Goal: Use online tool/utility: Use online tool/utility

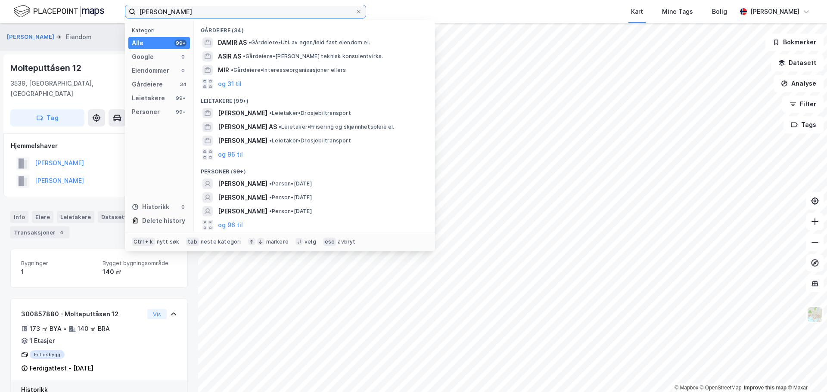
drag, startPoint x: 208, startPoint y: 13, endPoint x: -100, endPoint y: 8, distance: 308.9
click at [0, 8] on html "[PERSON_NAME] Kategori Alle 99+ Google 0 Eiendommer 0 Gårdeiere 34 Leietakere 9…" at bounding box center [413, 196] width 827 height 392
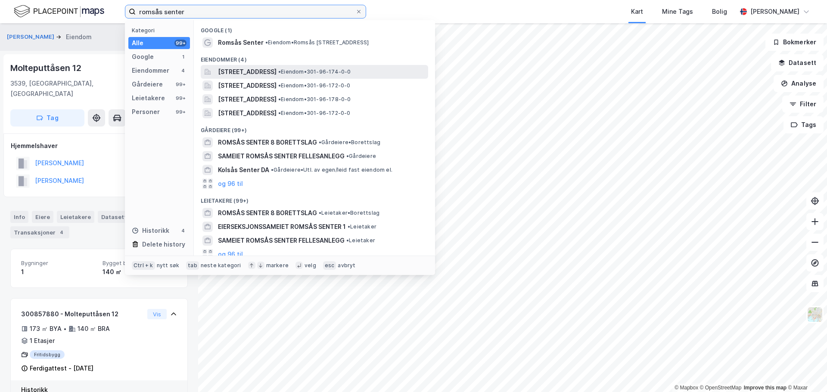
type input "romsås senter"
click at [277, 75] on span "[STREET_ADDRESS]" at bounding box center [247, 72] width 59 height 10
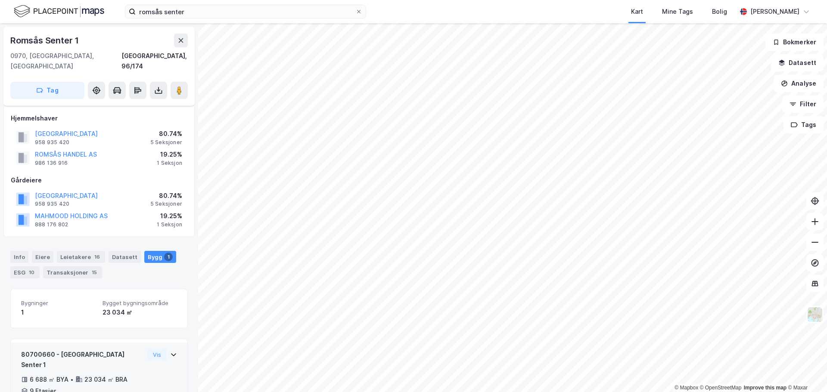
scroll to position [32, 0]
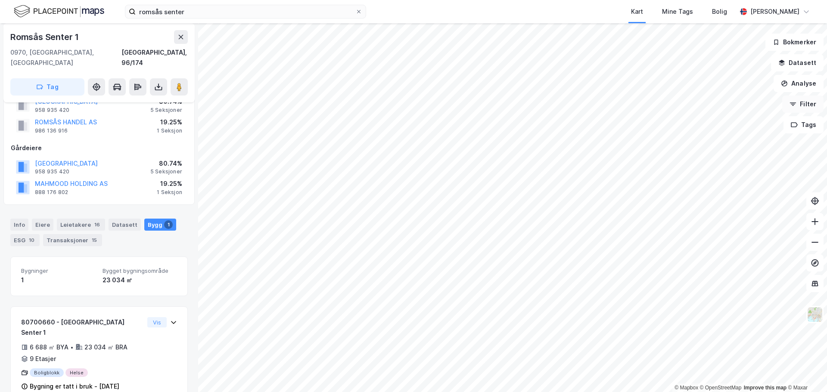
click at [800, 104] on button "Filter" at bounding box center [802, 104] width 41 height 17
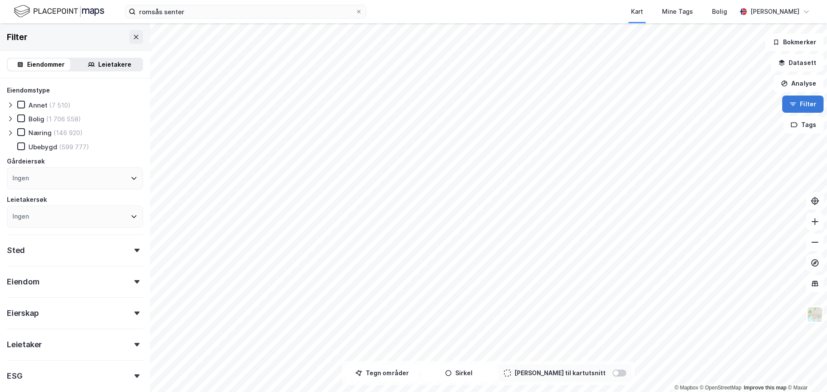
click at [800, 104] on button "Filter" at bounding box center [802, 104] width 41 height 17
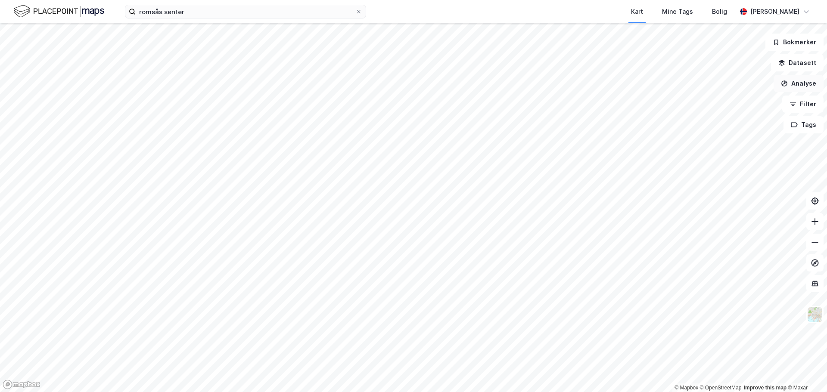
click at [800, 84] on button "Analyse" at bounding box center [799, 83] width 50 height 17
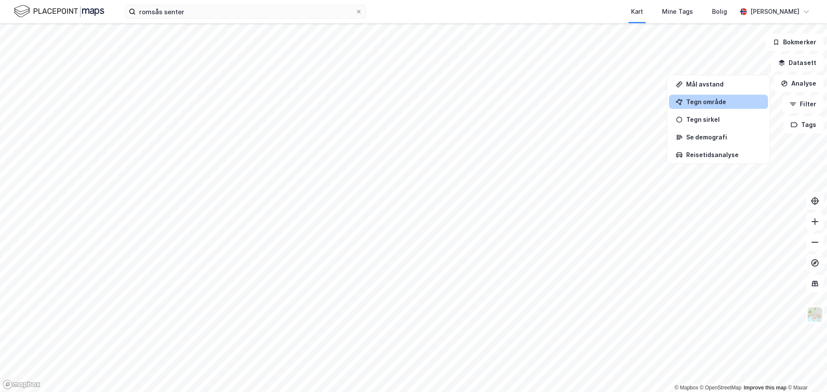
click at [698, 95] on div "Tegn område" at bounding box center [718, 102] width 99 height 14
